Goal: Navigation & Orientation: Find specific page/section

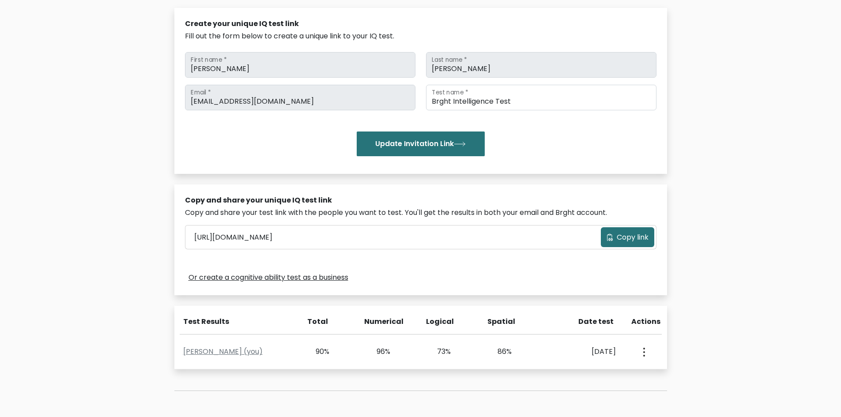
scroll to position [132, 0]
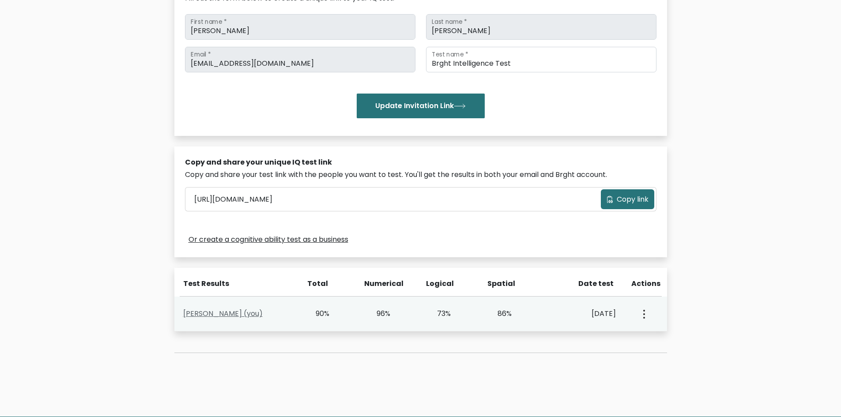
click at [203, 310] on link "[PERSON_NAME] (you)" at bounding box center [222, 314] width 79 height 10
click at [202, 310] on link "[PERSON_NAME] (you)" at bounding box center [222, 314] width 79 height 10
